Goal: Check status: Check status

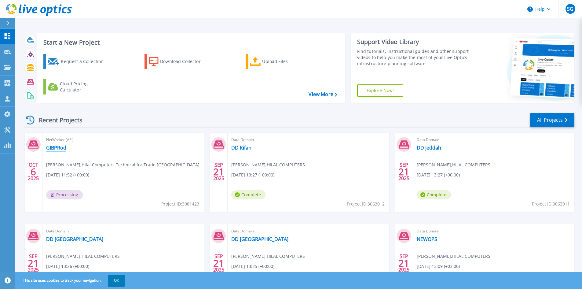
click at [57, 148] on link "GIBPRod" at bounding box center [56, 148] width 20 height 6
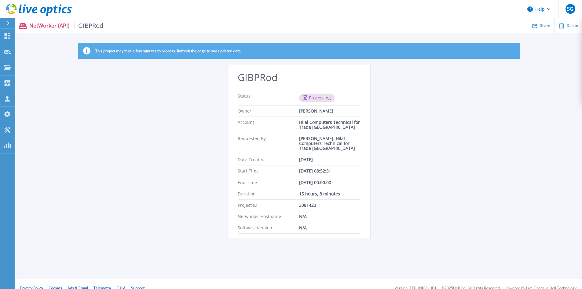
click at [4, 22] on button at bounding box center [7, 23] width 15 height 11
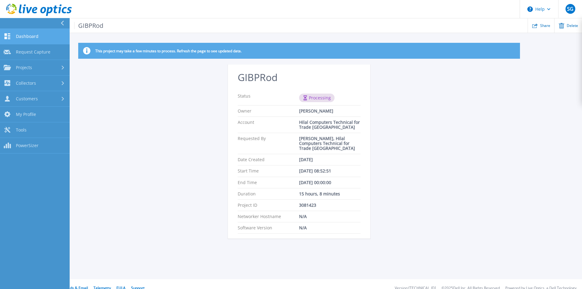
click at [33, 35] on span "Dashboard" at bounding box center [27, 37] width 23 height 6
